Goal: Task Accomplishment & Management: Manage account settings

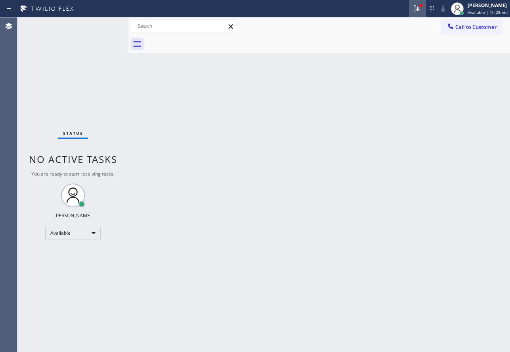
click at [417, 8] on icon at bounding box center [418, 9] width 10 height 10
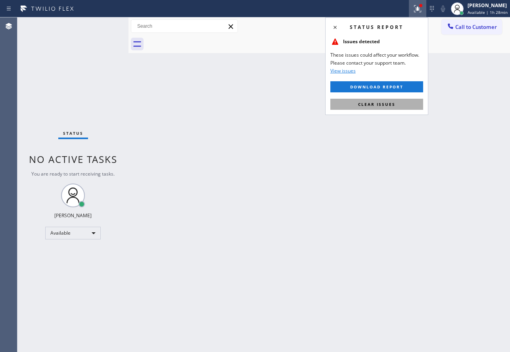
click at [365, 103] on span "Clear issues" at bounding box center [376, 104] width 37 height 6
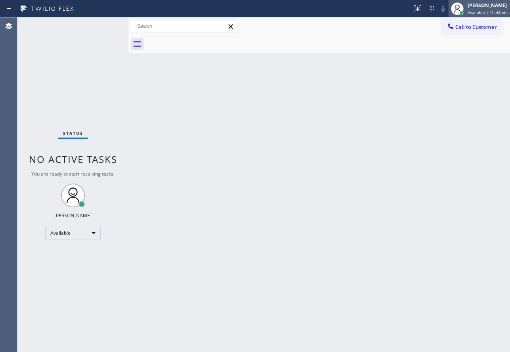
click at [487, 7] on div "[PERSON_NAME]" at bounding box center [487, 5] width 40 height 7
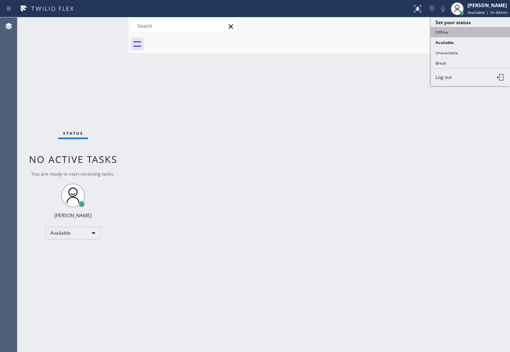
click at [444, 34] on button "Offline" at bounding box center [469, 32] width 79 height 10
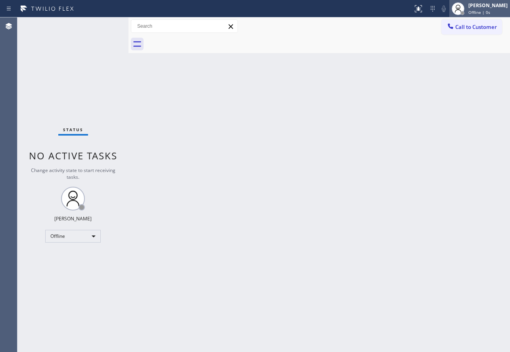
click at [491, 6] on div "[PERSON_NAME]" at bounding box center [487, 5] width 39 height 7
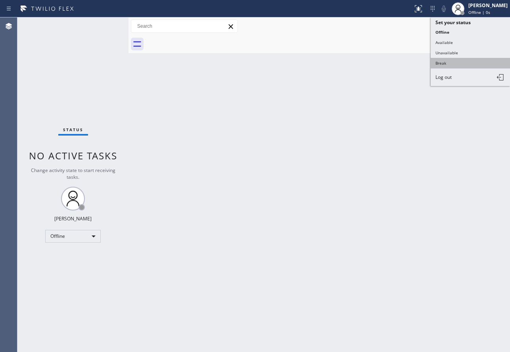
click at [457, 61] on button "Break" at bounding box center [469, 63] width 79 height 10
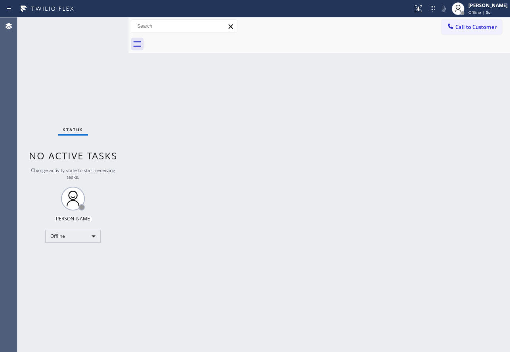
click at [457, 61] on div "Back to Dashboard Change Sender ID Customers Technicians Select a contact Outbo…" at bounding box center [318, 184] width 381 height 335
click at [484, 10] on span "Break | 0s" at bounding box center [478, 13] width 20 height 6
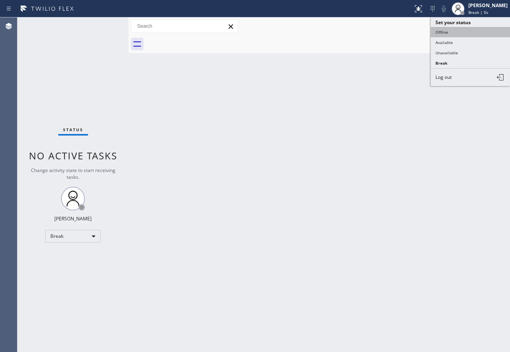
click at [467, 34] on button "Offline" at bounding box center [469, 32] width 79 height 10
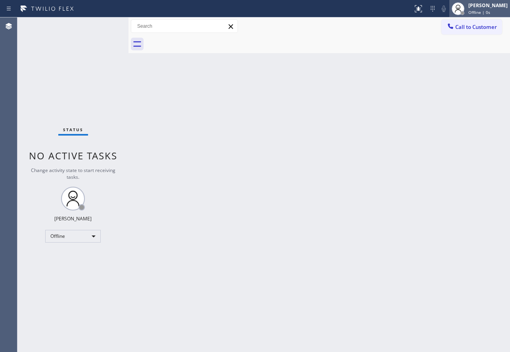
click at [487, 8] on div "[PERSON_NAME]" at bounding box center [487, 5] width 39 height 7
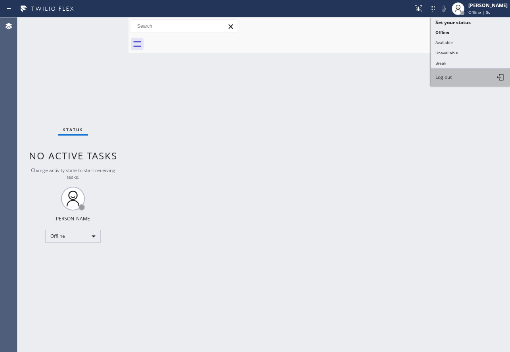
click at [446, 81] on button "Log out" at bounding box center [469, 77] width 79 height 17
